Goal: Information Seeking & Learning: Check status

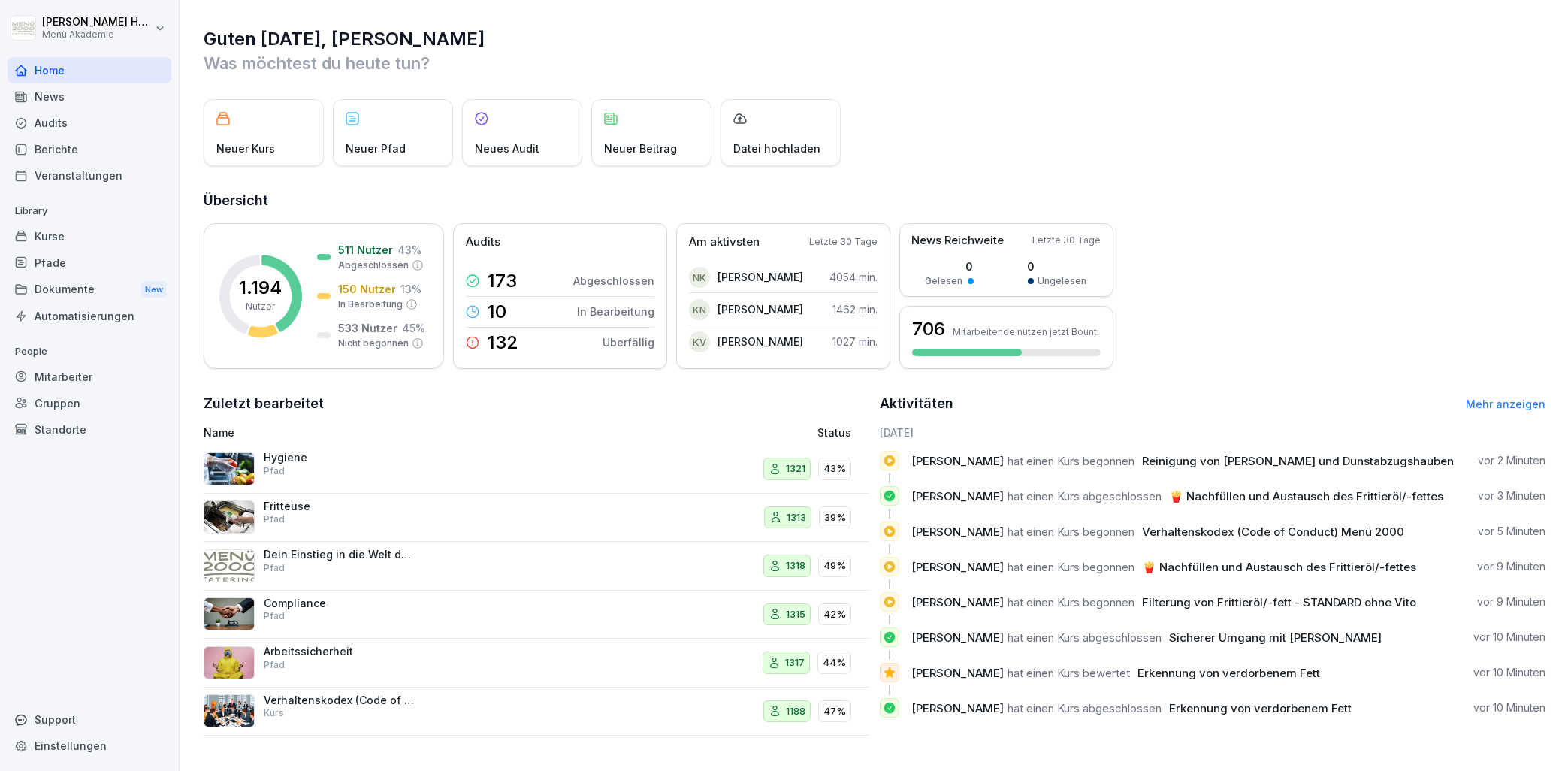
click at [59, 124] on div "Audits" at bounding box center [89, 123] width 164 height 27
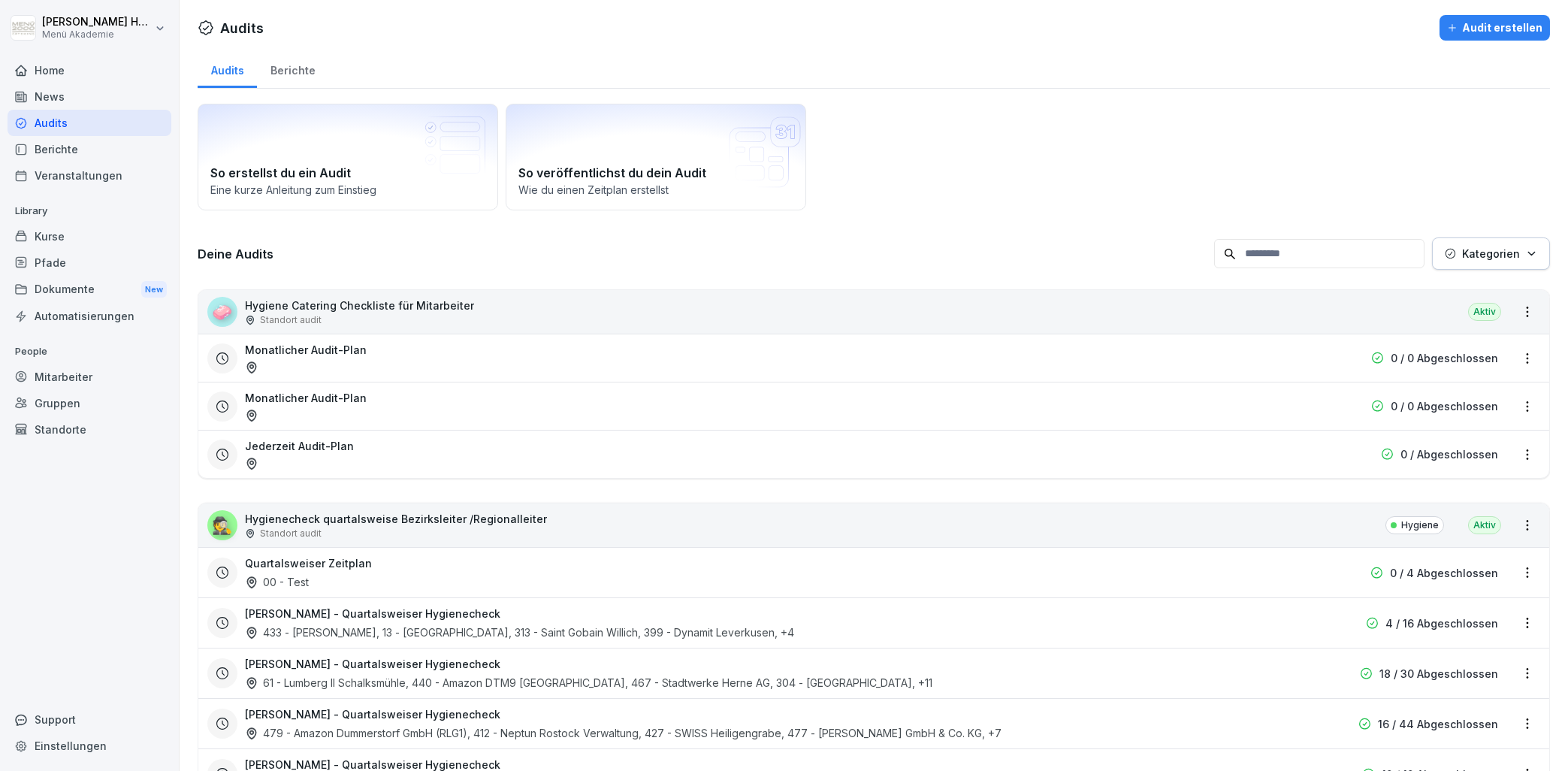
click at [282, 74] on div "Berichte" at bounding box center [293, 68] width 72 height 38
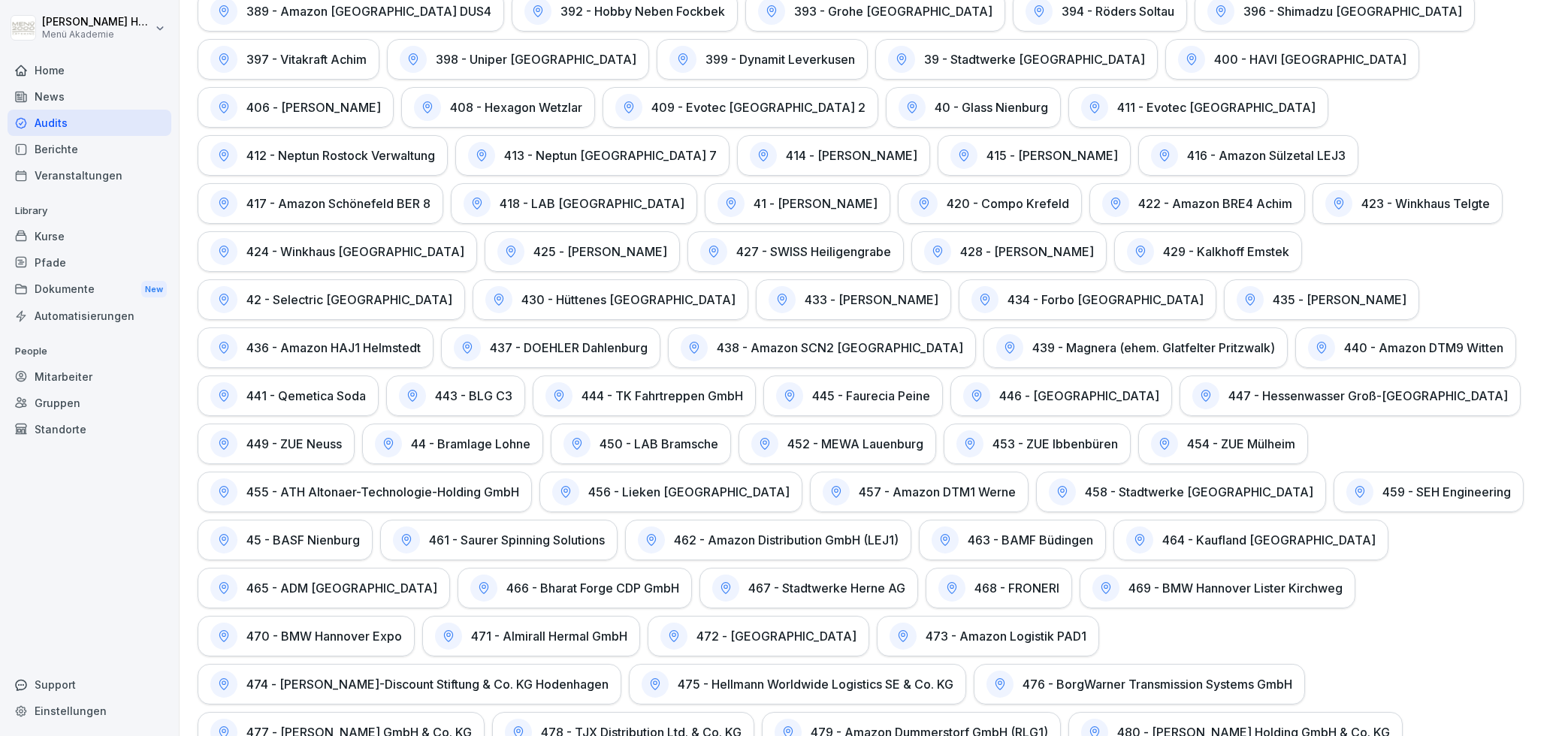
scroll to position [456, 0]
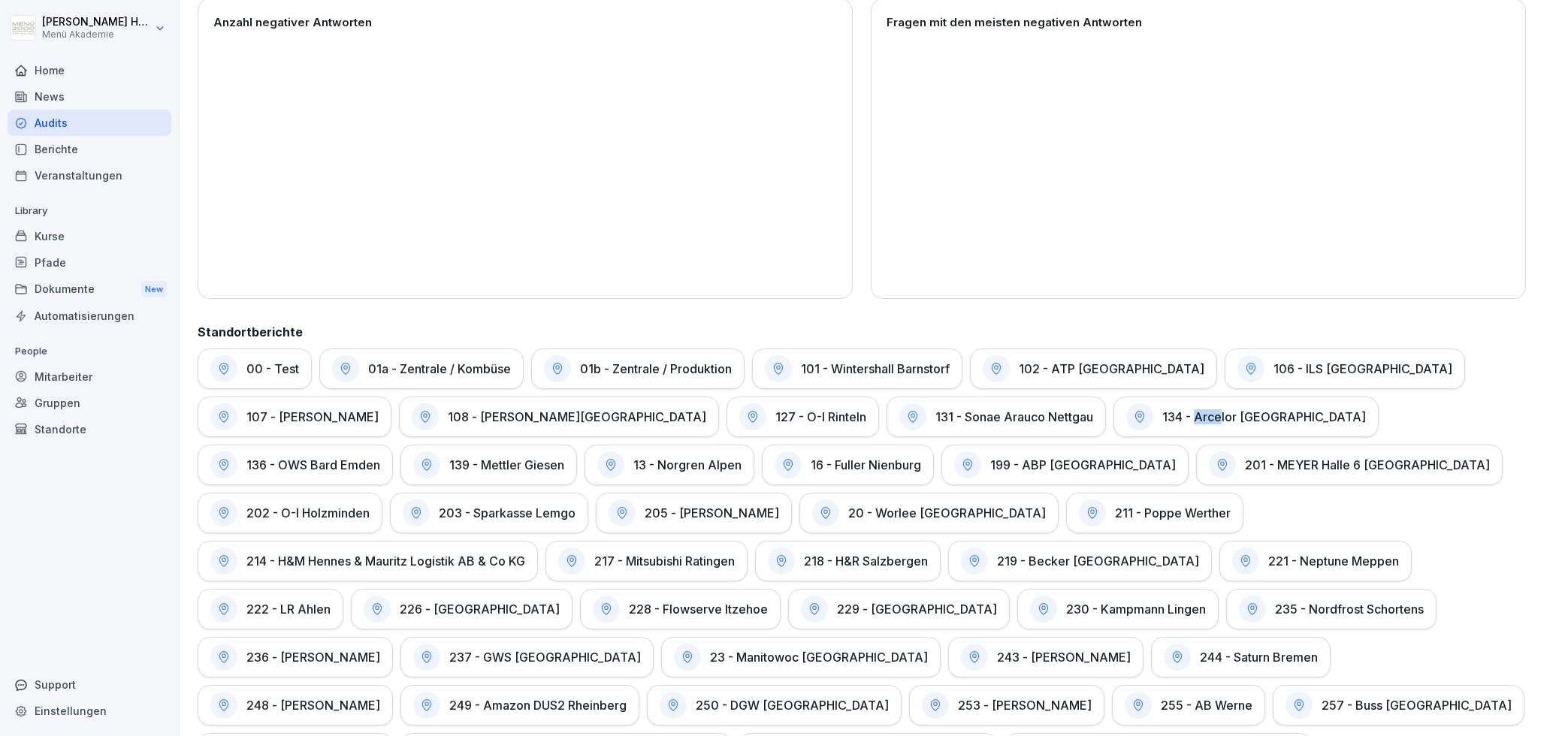
click at [1162, 418] on h1 "134 - Arcelor [GEOGRAPHIC_DATA]" at bounding box center [1264, 417] width 203 height 15
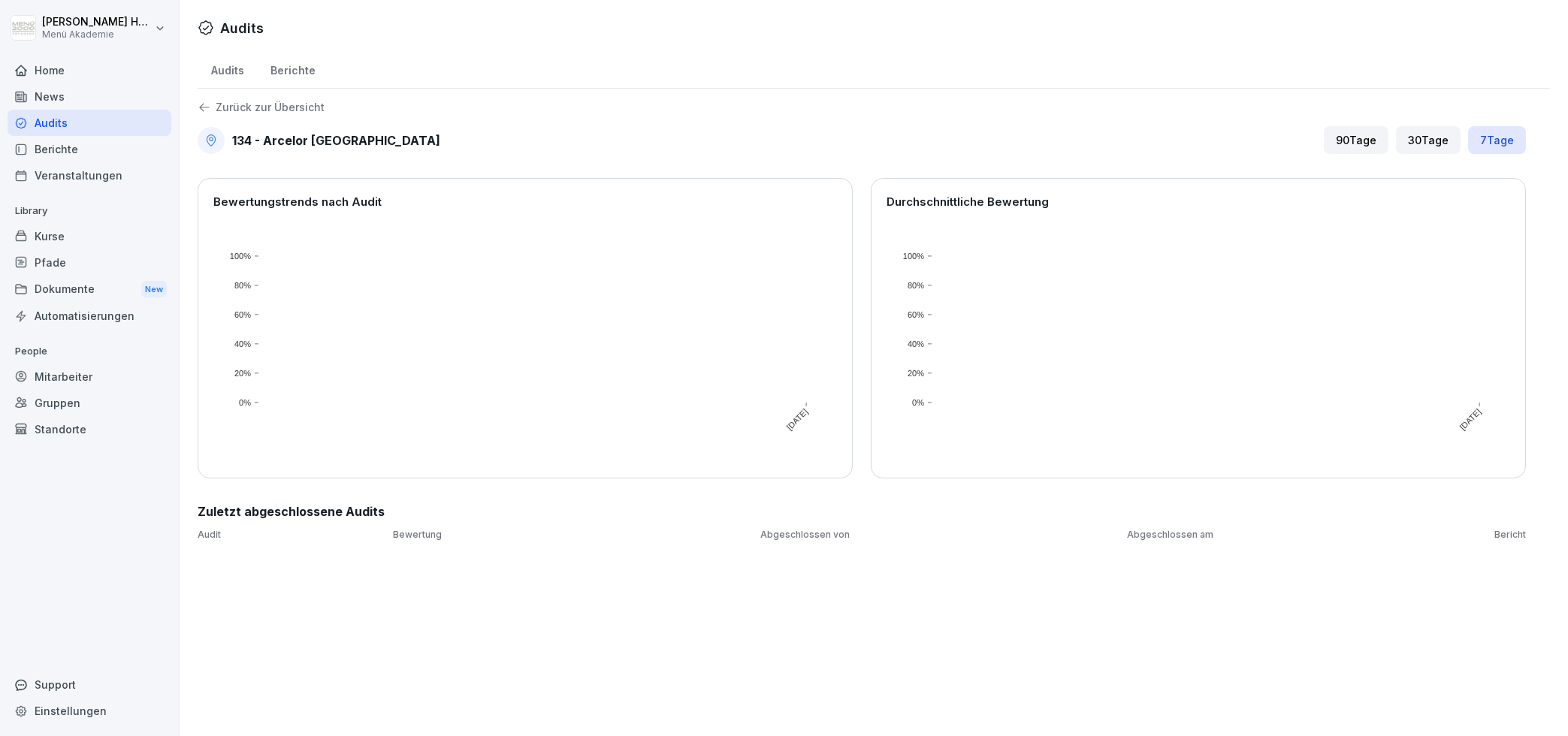
click at [1326, 144] on div "90 Tage" at bounding box center [1356, 140] width 65 height 28
click at [1351, 142] on div "90 Tage" at bounding box center [1356, 140] width 65 height 28
drag, startPoint x: 1480, startPoint y: 138, endPoint x: 1463, endPoint y: 142, distance: 17.5
click at [1480, 137] on div "7 Tage" at bounding box center [1496, 140] width 58 height 28
click at [1361, 144] on div "90 Tage" at bounding box center [1356, 140] width 65 height 28
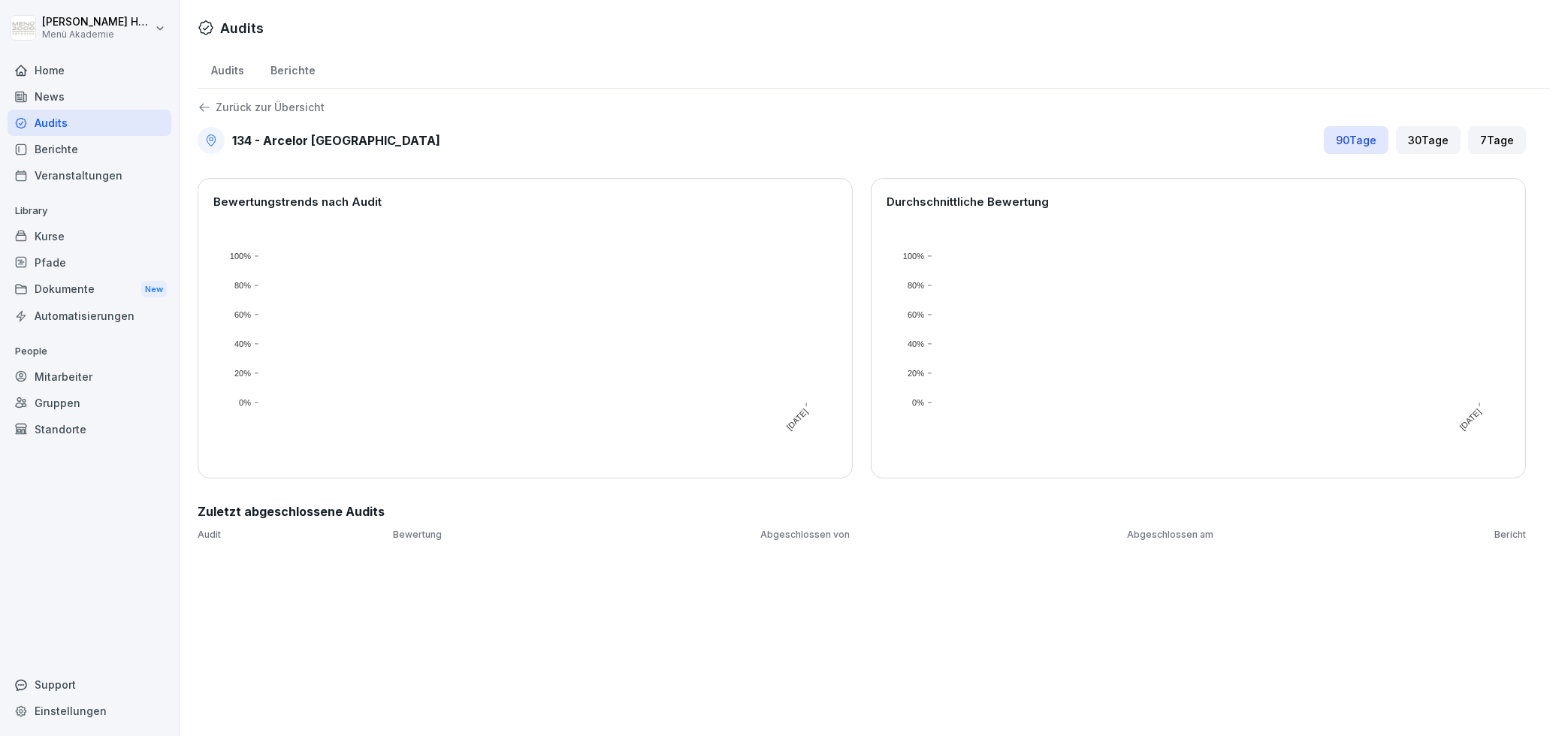
click at [1361, 144] on div "90 Tage" at bounding box center [1356, 140] width 65 height 28
click at [1479, 137] on div "7 Tage" at bounding box center [1496, 140] width 58 height 28
click at [1316, 140] on div "134 - Arcelor [GEOGRAPHIC_DATA] 90 Tage 30 Tage 7 Tage" at bounding box center [862, 140] width 1328 height 28
click at [1337, 140] on div "90 Tage" at bounding box center [1356, 140] width 65 height 28
click at [831, 584] on div "Audits Audits Berichte Zurück zur Übersicht 134 - Arcelor [GEOGRAPHIC_DATA] 90 …" at bounding box center [874, 368] width 1388 height 736
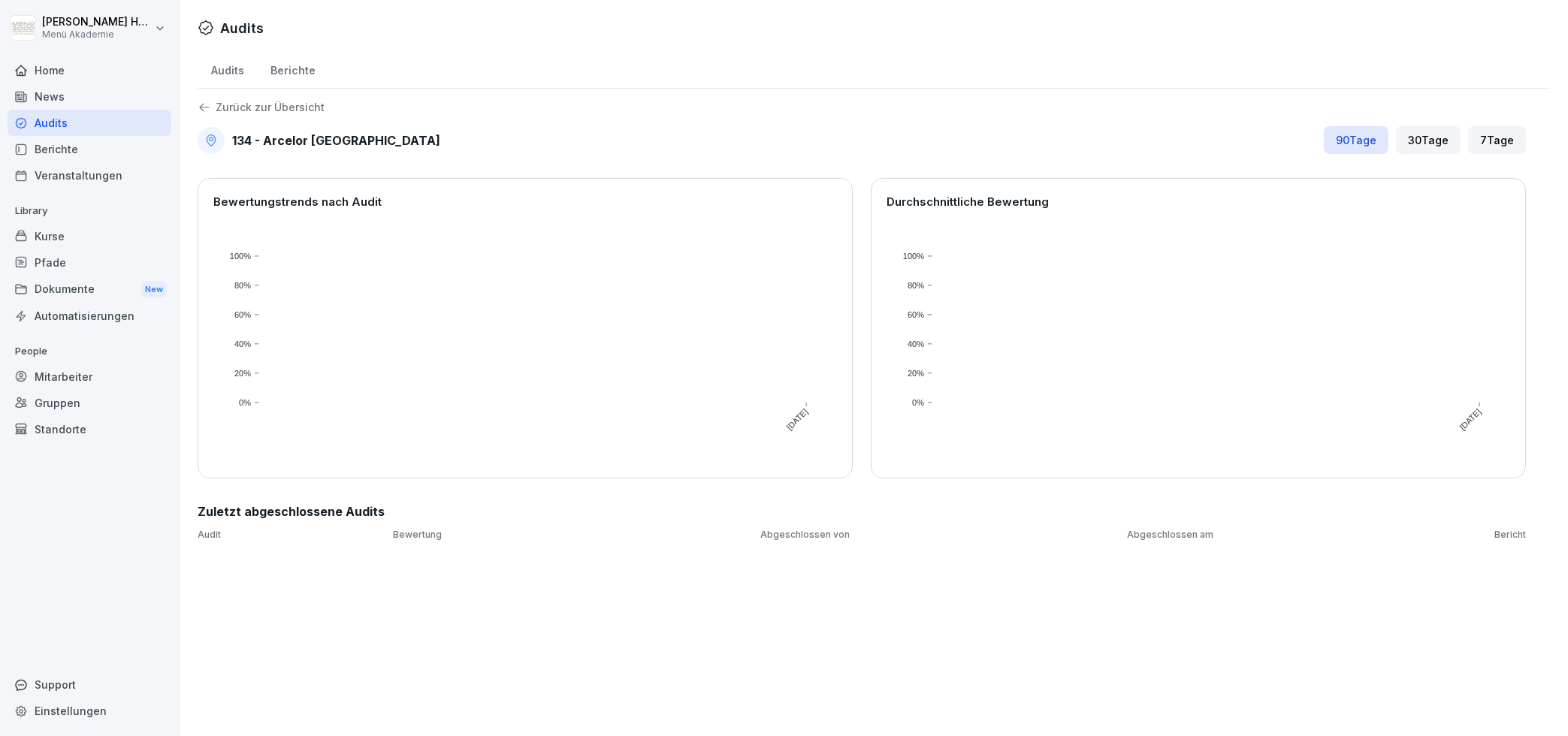
click at [1360, 140] on div "90 Tage" at bounding box center [1356, 140] width 65 height 28
click at [1006, 581] on div "Audits Audits Berichte Zurück zur Übersicht 134 - Arcelor [GEOGRAPHIC_DATA] 90 …" at bounding box center [874, 368] width 1388 height 736
